Goal: Navigation & Orientation: Find specific page/section

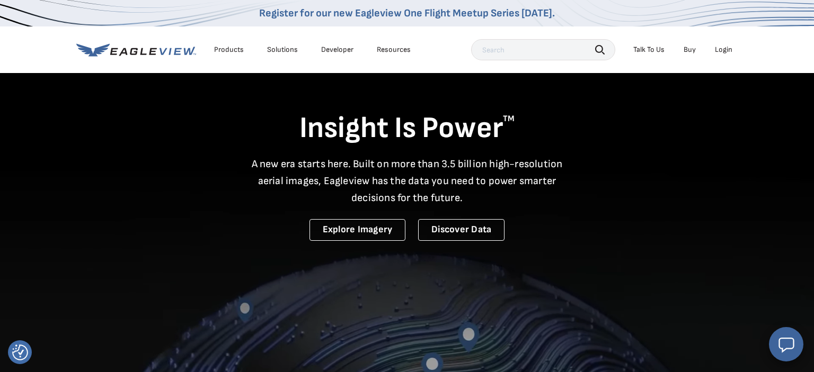
click at [723, 52] on div "Login" at bounding box center [722, 50] width 17 height 10
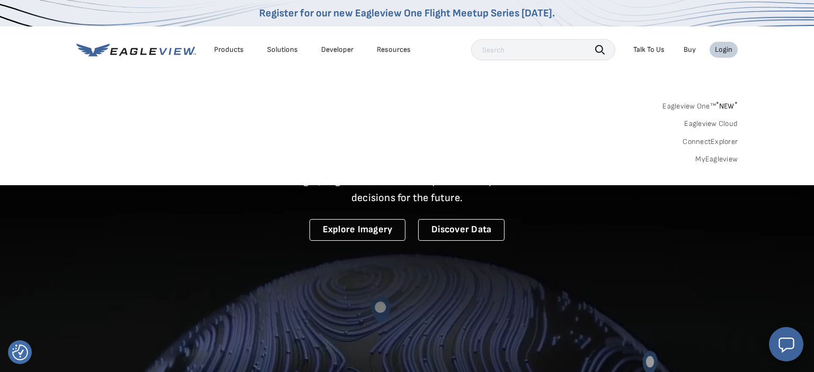
click at [718, 159] on link "MyEagleview" at bounding box center [716, 160] width 42 height 10
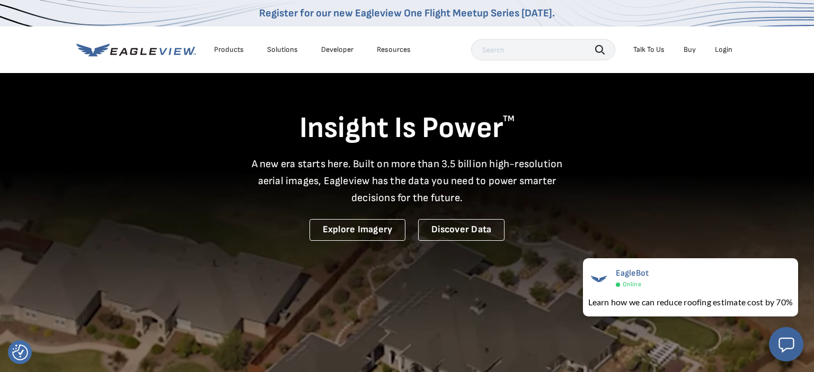
click at [676, 199] on div "Insight Is Power TM A new era starts here. Built on more than 3.5 billion high-…" at bounding box center [406, 156] width 661 height 169
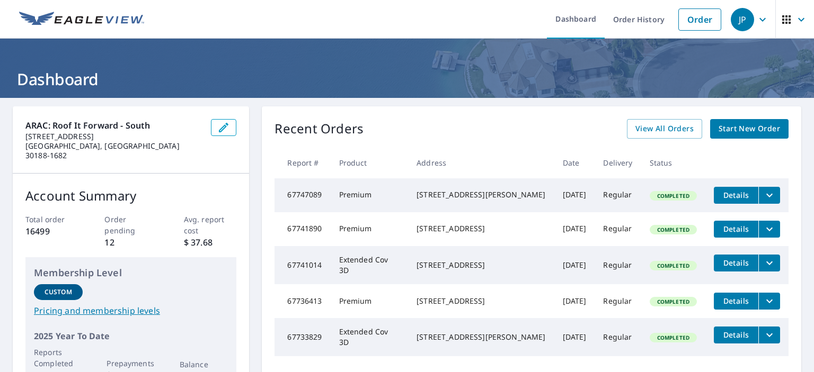
click at [803, 21] on icon "button" at bounding box center [800, 19] width 13 height 13
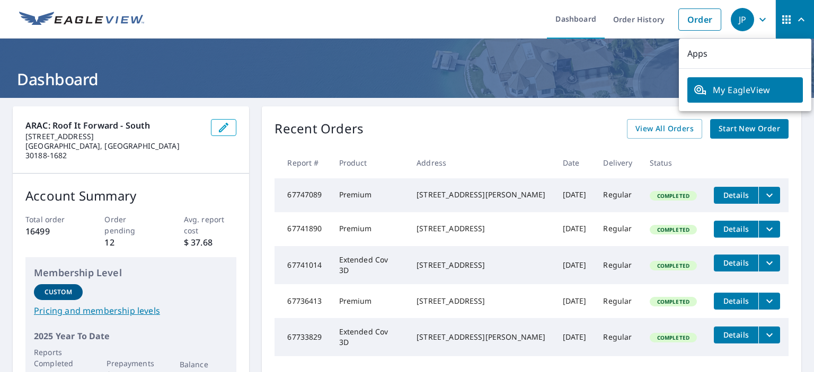
click at [787, 20] on icon "button" at bounding box center [786, 19] width 8 height 8
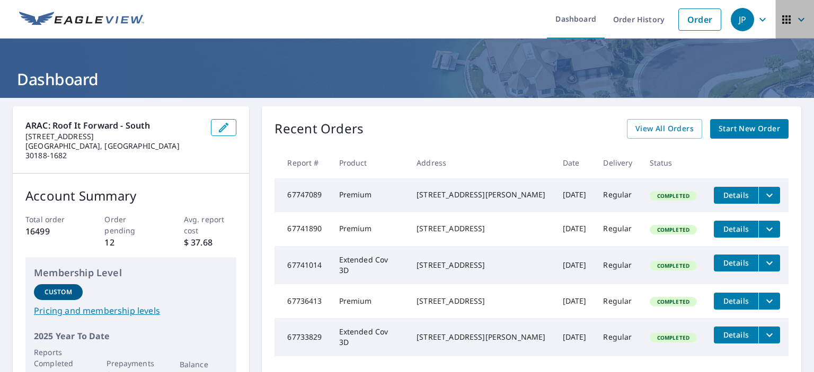
click at [787, 20] on icon "button" at bounding box center [786, 19] width 8 height 8
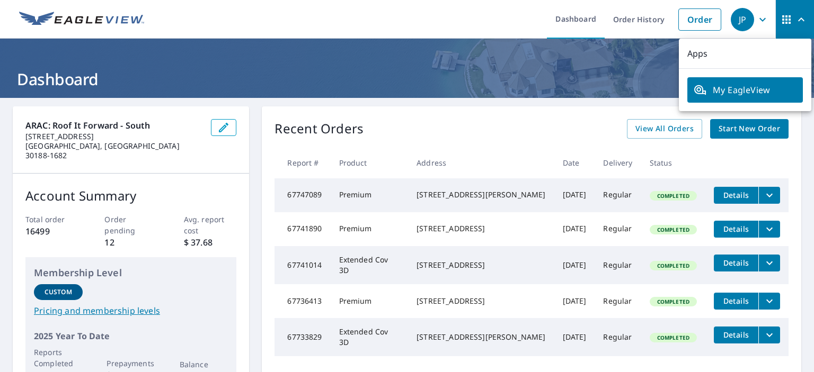
click at [764, 19] on icon "button" at bounding box center [762, 19] width 6 height 4
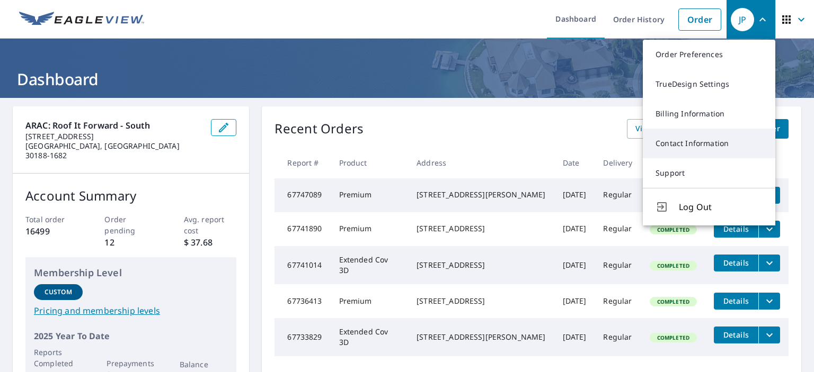
click at [687, 147] on link "Contact Information" at bounding box center [708, 144] width 132 height 30
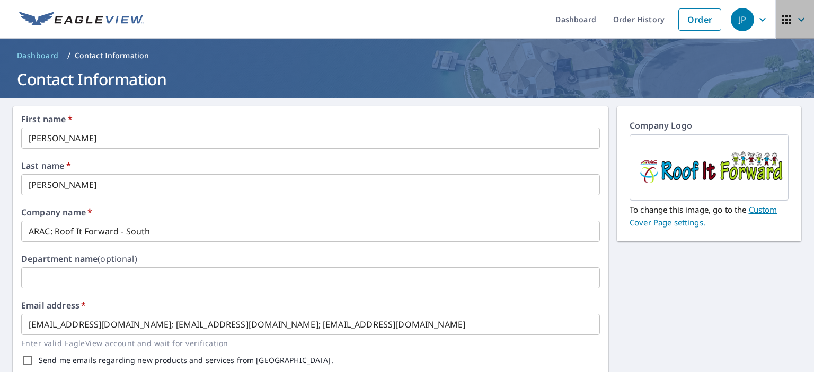
click at [801, 22] on icon "button" at bounding box center [800, 19] width 13 height 13
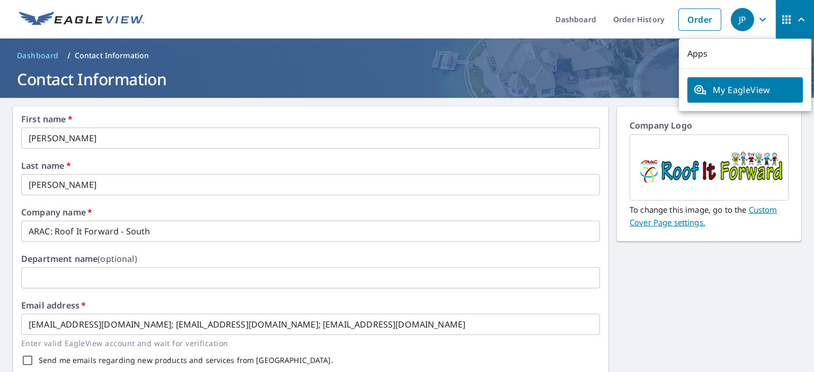
click at [696, 53] on p "Apps" at bounding box center [744, 54] width 132 height 30
click at [785, 18] on icon "button" at bounding box center [786, 19] width 13 height 13
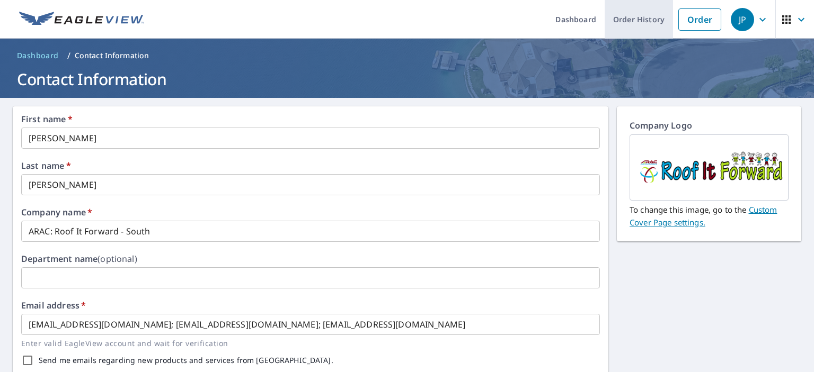
click at [642, 23] on link "Order History" at bounding box center [638, 19] width 68 height 39
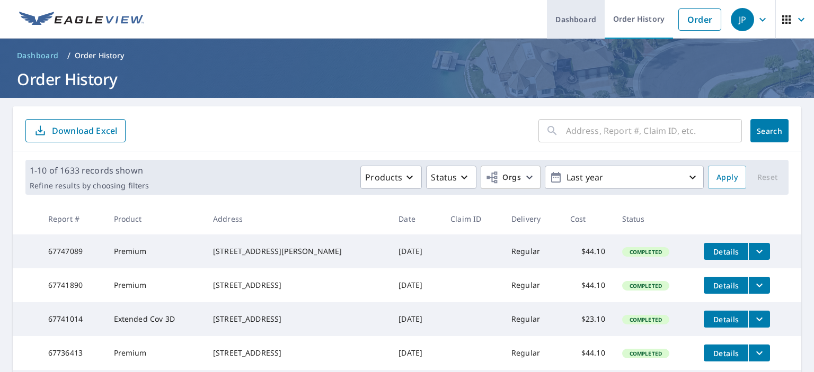
click at [578, 23] on link "Dashboard" at bounding box center [576, 19] width 58 height 39
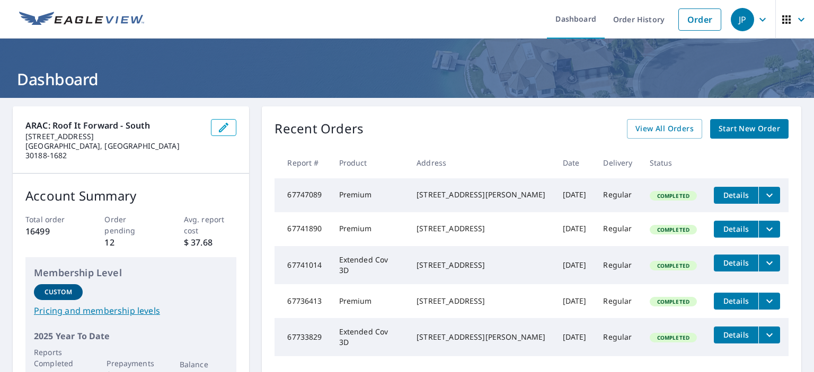
click at [800, 22] on icon "button" at bounding box center [800, 19] width 13 height 13
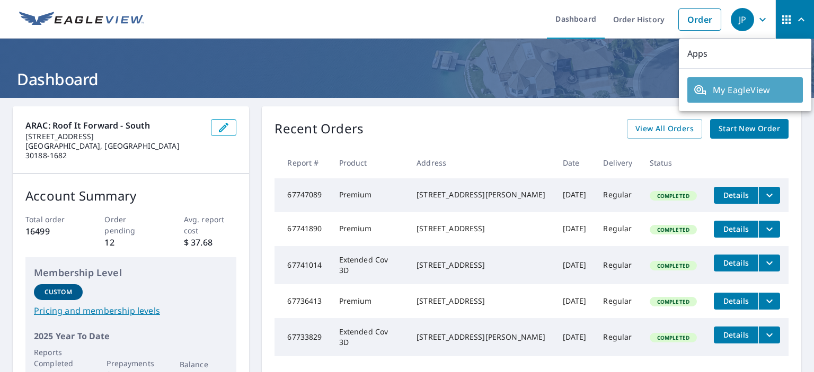
click at [718, 91] on span "My EagleView" at bounding box center [744, 90] width 103 height 13
